Goal: Check status: Check status

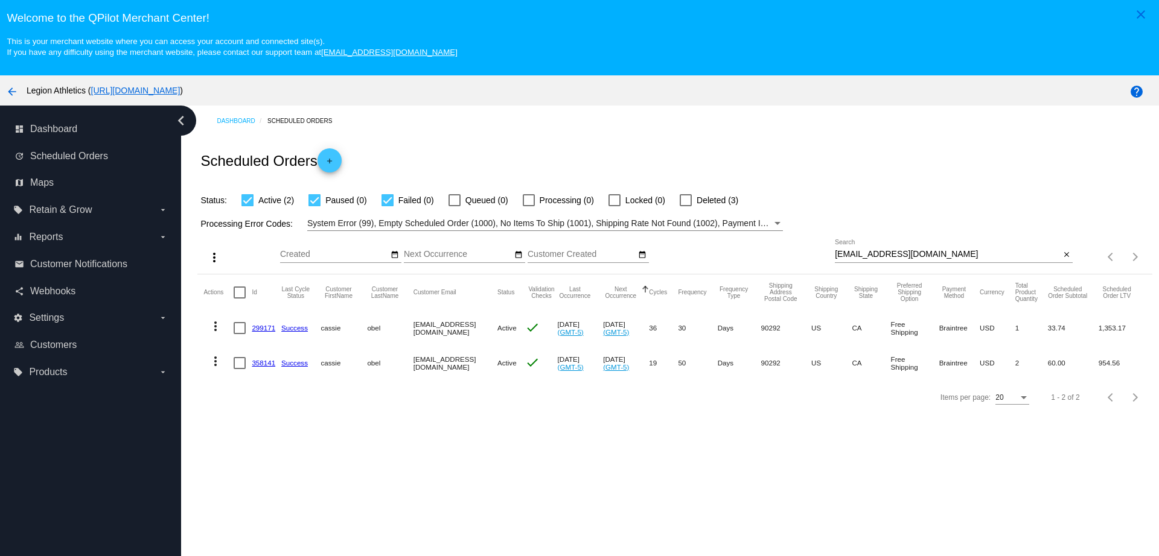
click at [818, 243] on div "more_vert Sep Jan Feb Mar [DATE]" at bounding box center [674, 252] width 954 height 43
paste input "[PERSON_NAME].[PERSON_NAME]"
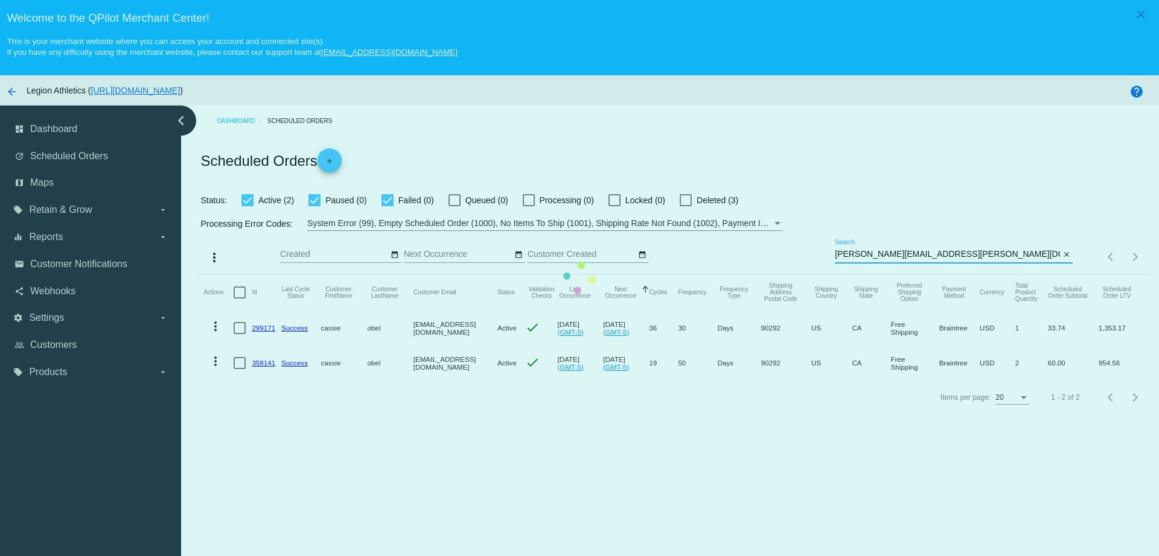
type input "[PERSON_NAME][EMAIL_ADDRESS][PERSON_NAME][DOMAIN_NAME]"
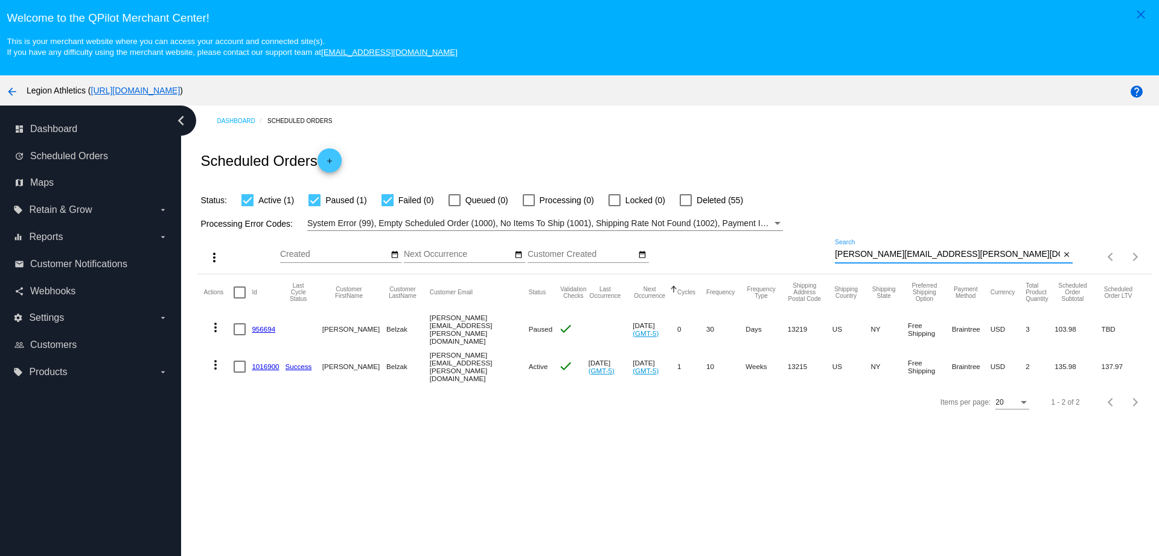
click at [264, 363] on link "1016900" at bounding box center [265, 367] width 27 height 8
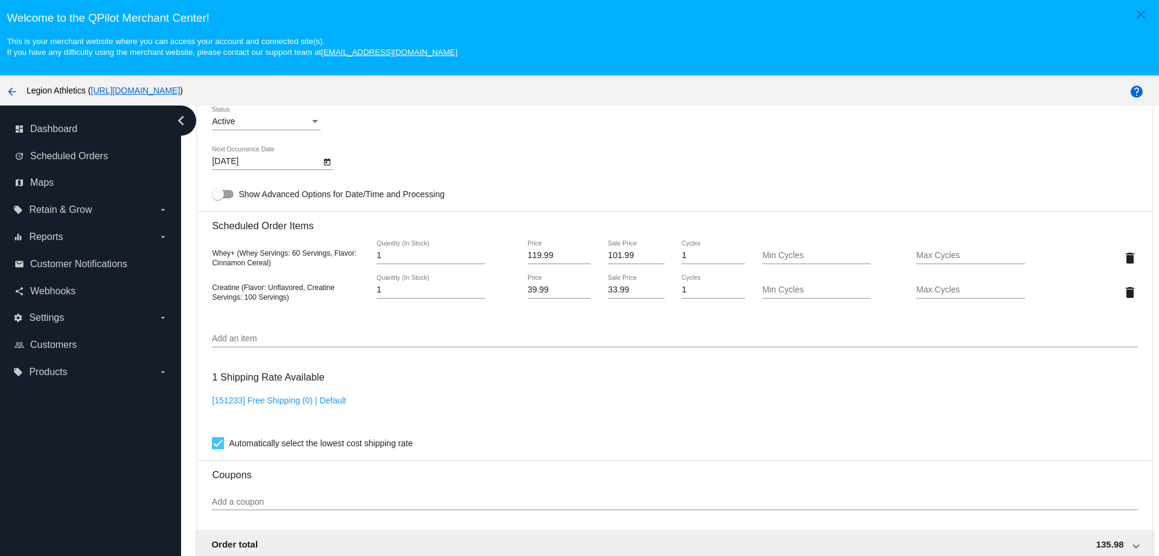
scroll to position [730, 0]
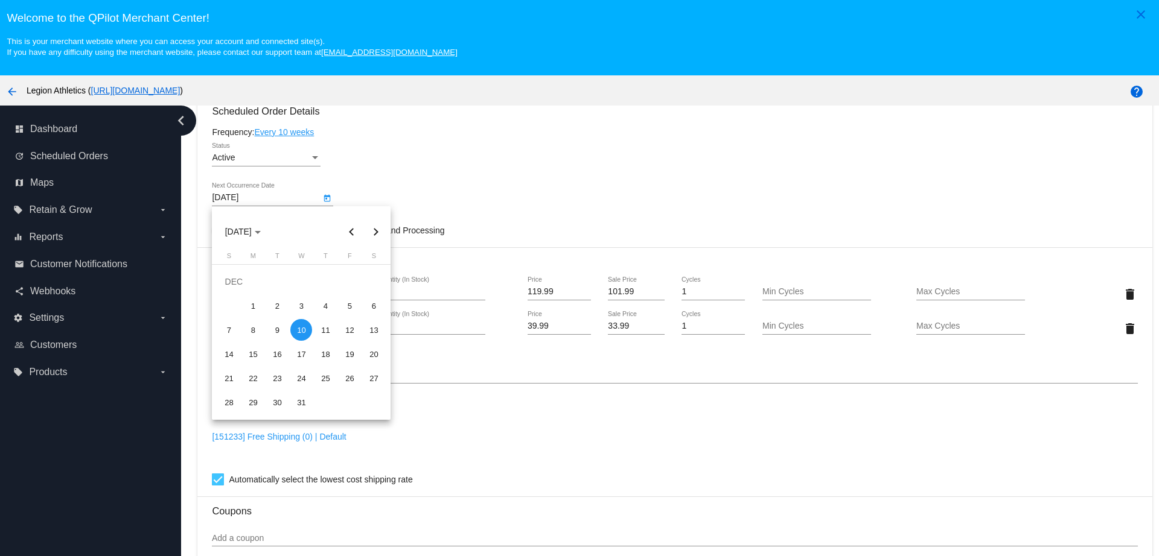
drag, startPoint x: 269, startPoint y: 200, endPoint x: 208, endPoint y: 197, distance: 60.4
click at [208, 197] on body "close Welcome to the QPilot Merchant Center! This is your merchant website wher…" at bounding box center [579, 278] width 1159 height 556
click at [553, 425] on div at bounding box center [579, 278] width 1159 height 556
